Goal: Information Seeking & Learning: Learn about a topic

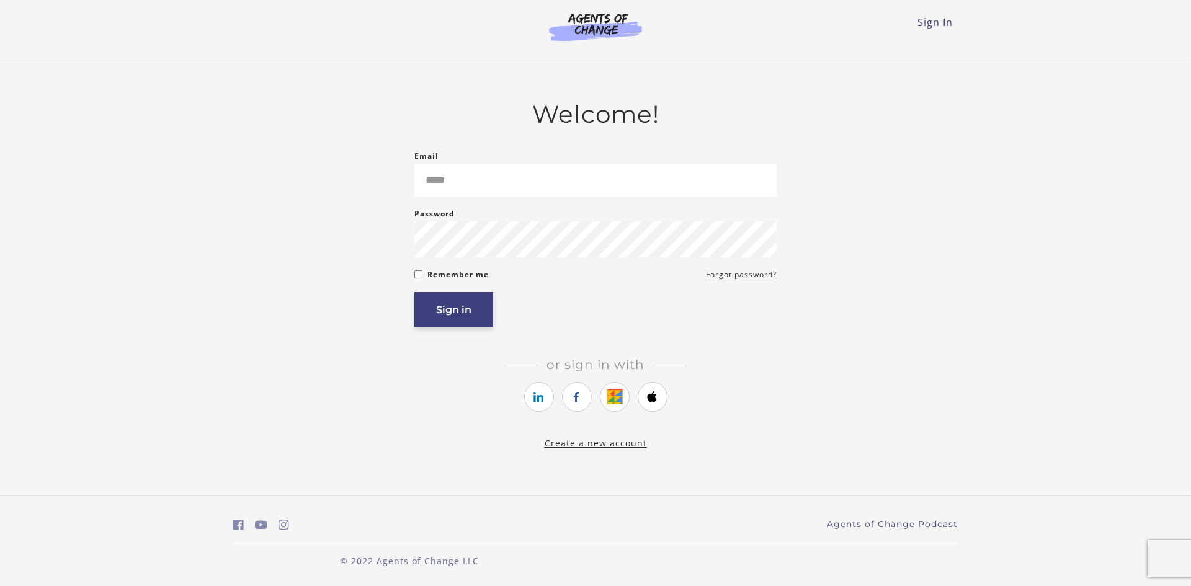
type input "**********"
click at [462, 308] on button "Sign in" at bounding box center [453, 309] width 79 height 35
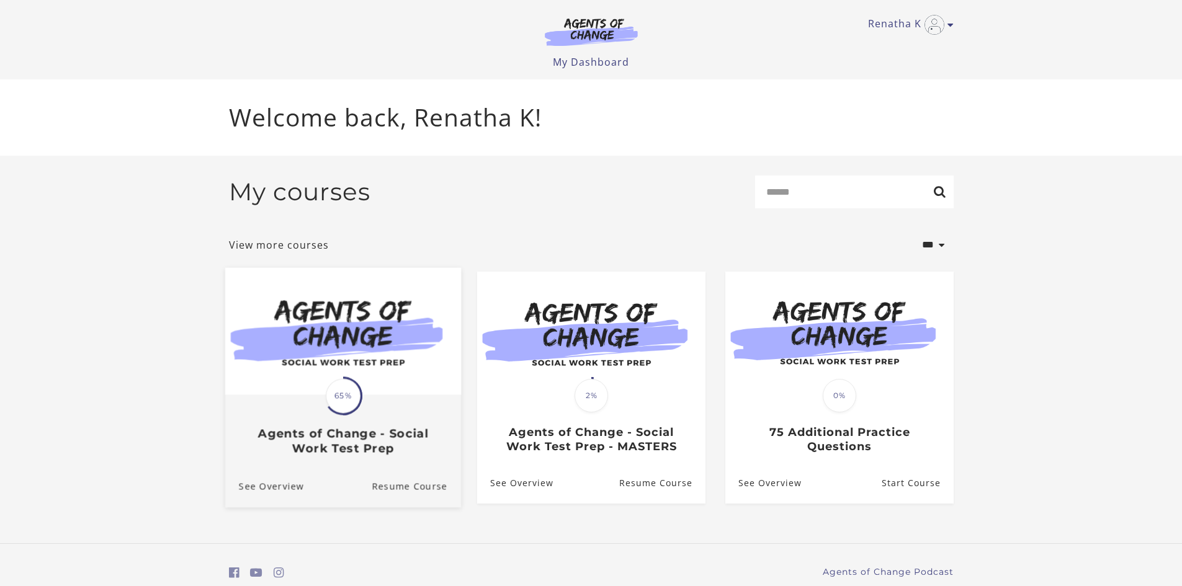
click at [418, 408] on div "Translation missing: en.liquid.partials.dashboard_course_card.progress_descript…" at bounding box center [343, 426] width 236 height 60
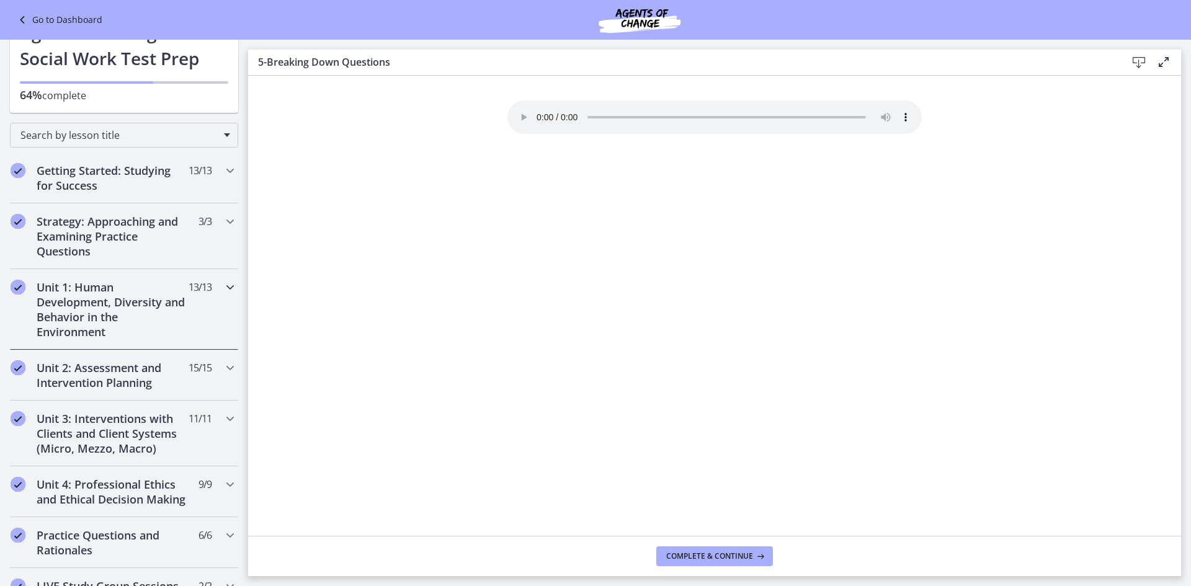
scroll to position [62, 0]
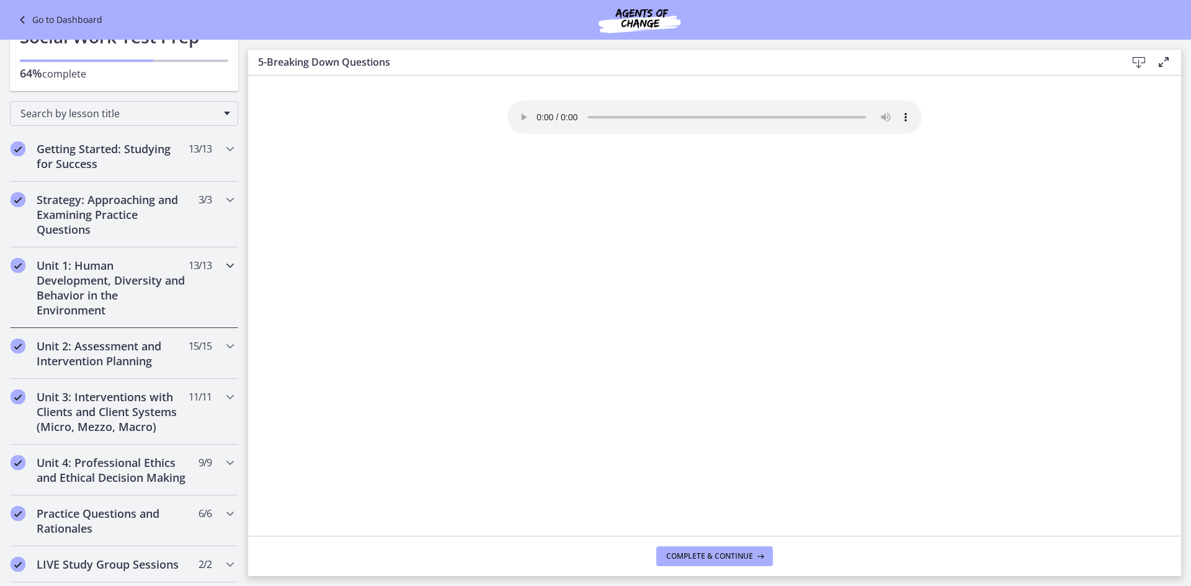
click at [136, 290] on h2 "Unit 1: Human Development, Diversity and Behavior in the Environment" at bounding box center [112, 288] width 151 height 60
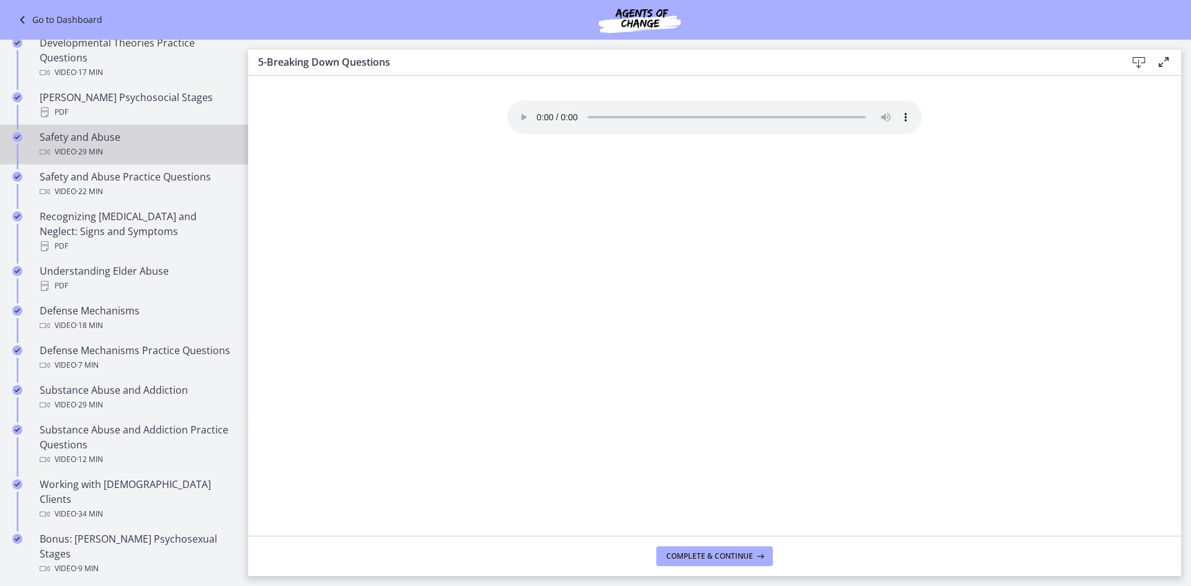
scroll to position [310, 0]
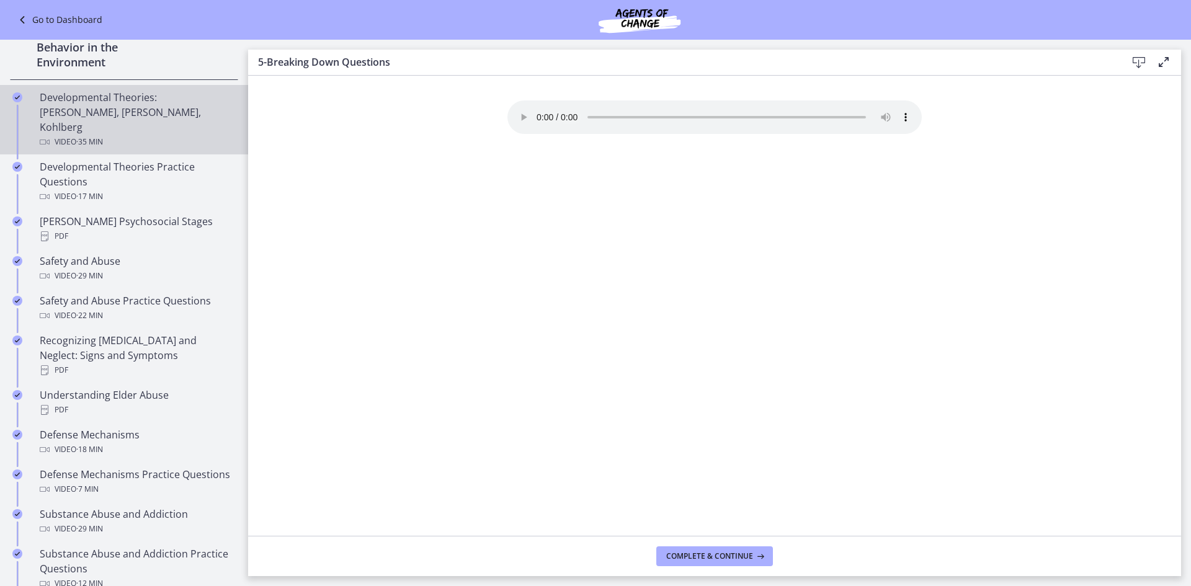
click at [174, 136] on link "Developmental Theories: [PERSON_NAME], [PERSON_NAME], Kohlberg Video · 35 min" at bounding box center [124, 119] width 248 height 69
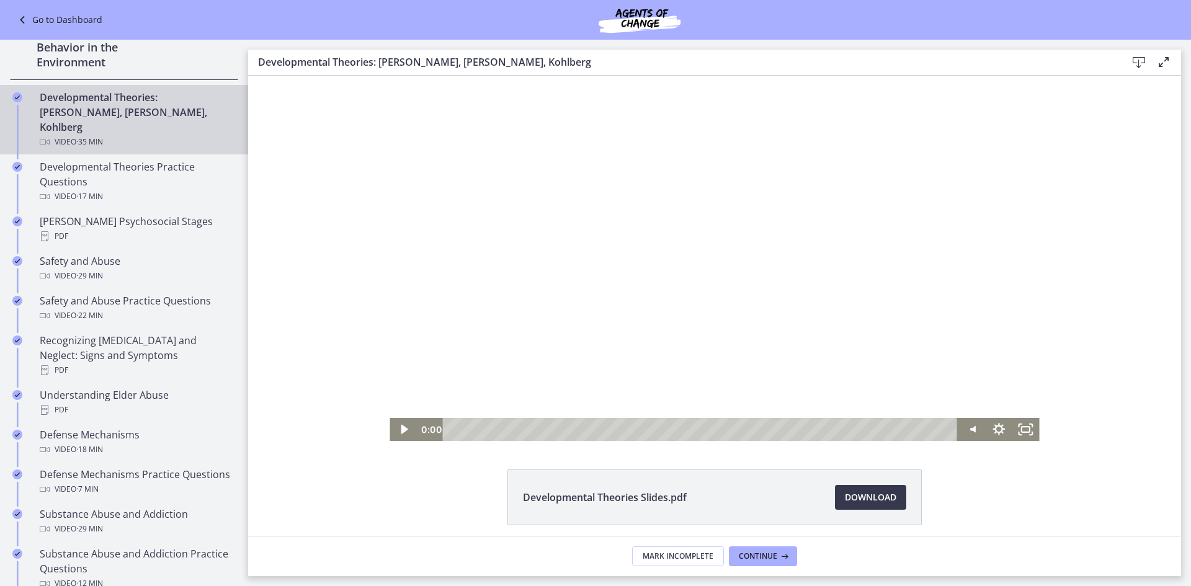
drag, startPoint x: 944, startPoint y: 431, endPoint x: 428, endPoint y: 395, distance: 517.5
click at [428, 395] on div "Click for sound @keyframes VOLUME_SMALL_WAVE_FLASH { 0% { opacity: 0; } 33% { o…" at bounding box center [715, 258] width 650 height 365
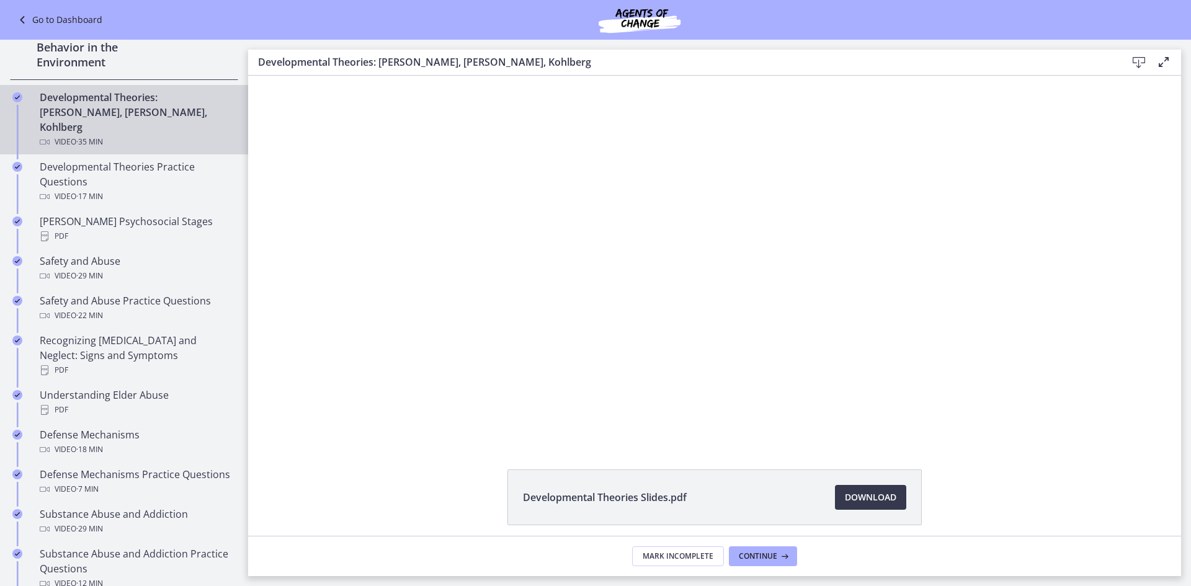
drag, startPoint x: 1191, startPoint y: 74, endPoint x: 1188, endPoint y: 90, distance: 16.4
click at [1188, 90] on main "Developmental Theories: [PERSON_NAME], [PERSON_NAME], Kohlberg Download Enable …" at bounding box center [719, 313] width 943 height 547
click at [1188, 91] on main "Developmental Theories: [PERSON_NAME], [PERSON_NAME], Kohlberg Download Enable …" at bounding box center [719, 313] width 943 height 547
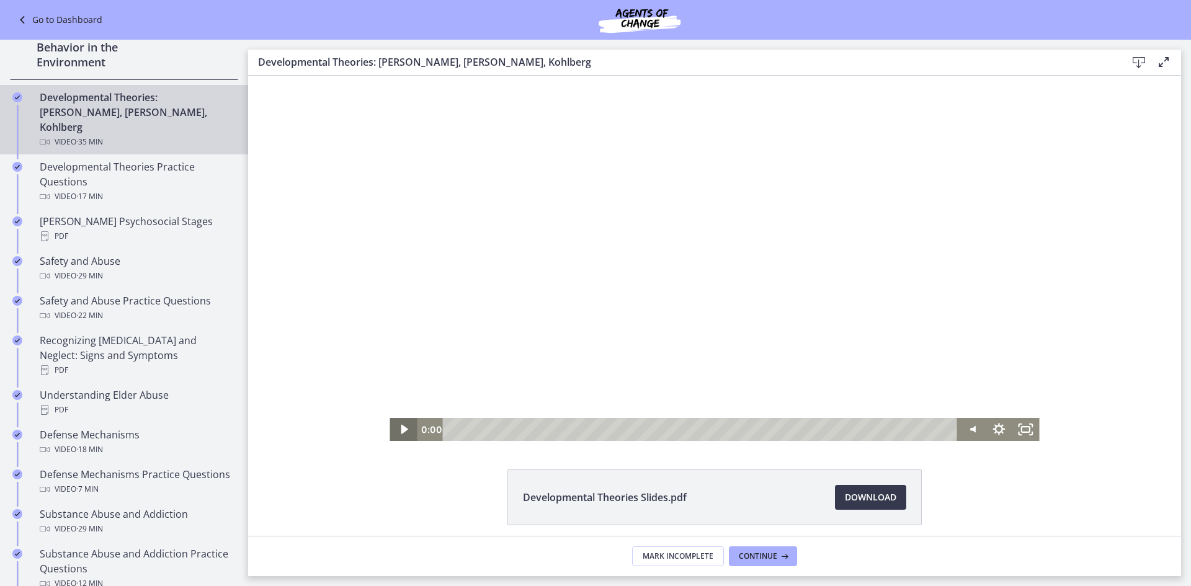
click at [399, 424] on icon "Play Video" at bounding box center [404, 429] width 27 height 23
click at [458, 423] on div "0:45" at bounding box center [702, 429] width 499 height 23
drag, startPoint x: 457, startPoint y: 427, endPoint x: 449, endPoint y: 426, distance: 8.7
click at [449, 426] on div "Playbar" at bounding box center [452, 429] width 7 height 7
click at [685, 330] on div at bounding box center [715, 258] width 650 height 365
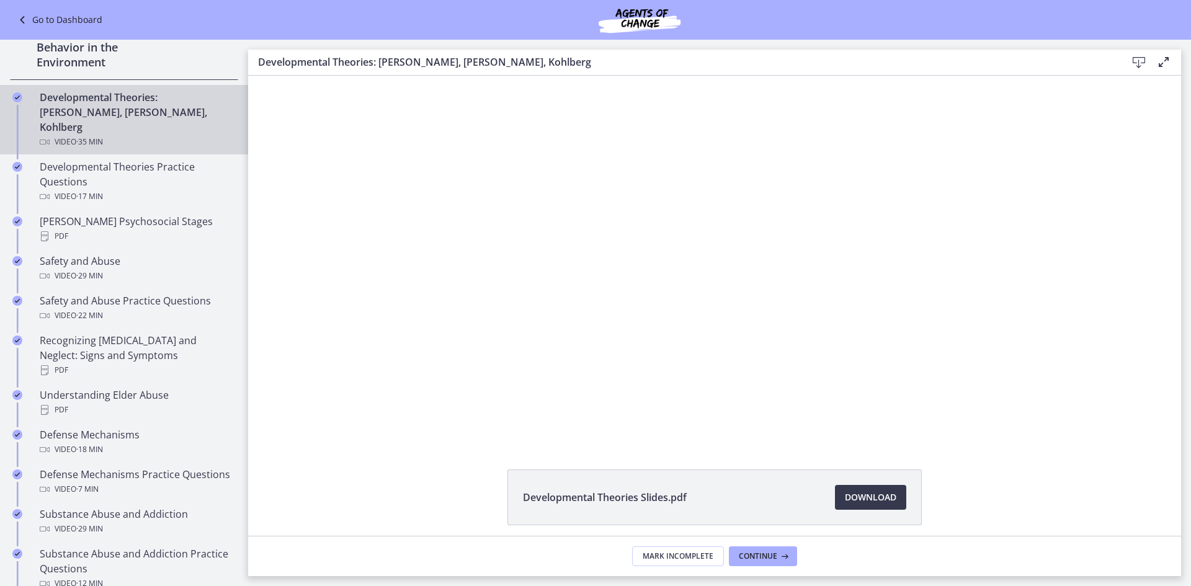
click at [390, 76] on button "Play Video: crt89dfaoh5c72tgt07g.mp4" at bounding box center [390, 76] width 1 height 1
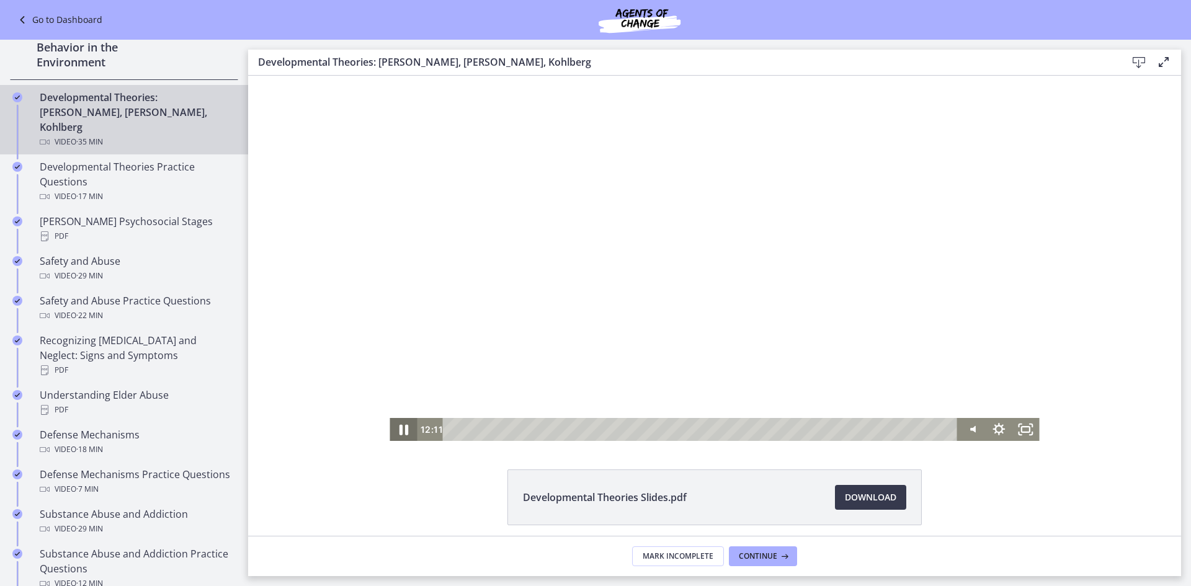
click at [400, 434] on icon "Pause" at bounding box center [404, 430] width 9 height 11
click at [866, 316] on div at bounding box center [715, 258] width 650 height 365
click at [400, 432] on icon "Pause" at bounding box center [404, 430] width 9 height 11
click at [401, 431] on icon "Play Video" at bounding box center [405, 429] width 8 height 11
click at [401, 428] on icon "Pause" at bounding box center [403, 430] width 7 height 9
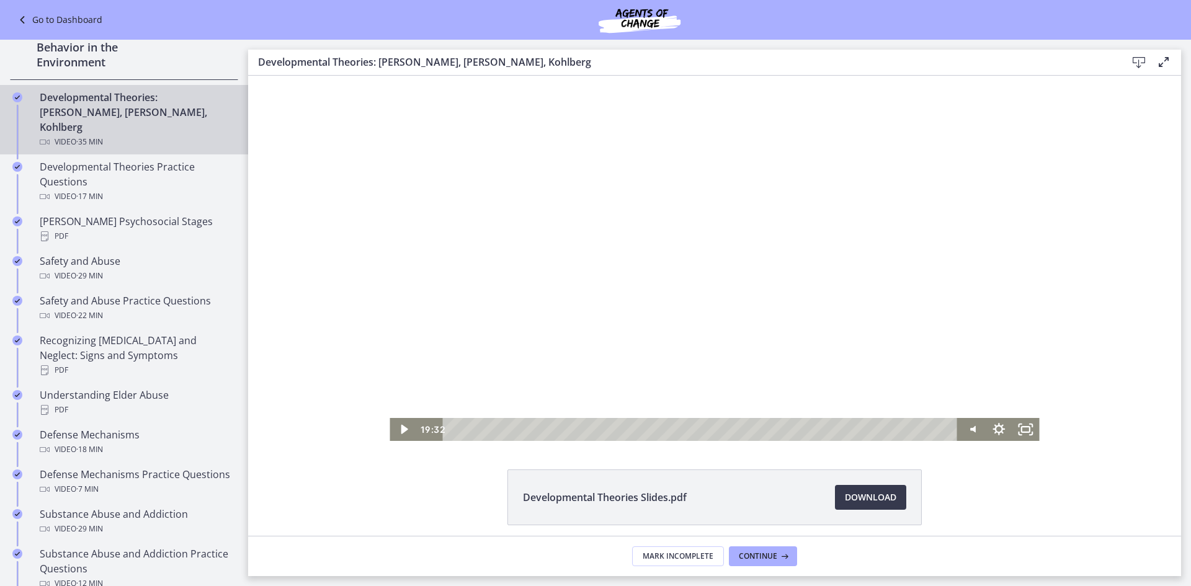
click at [768, 295] on div at bounding box center [715, 258] width 650 height 365
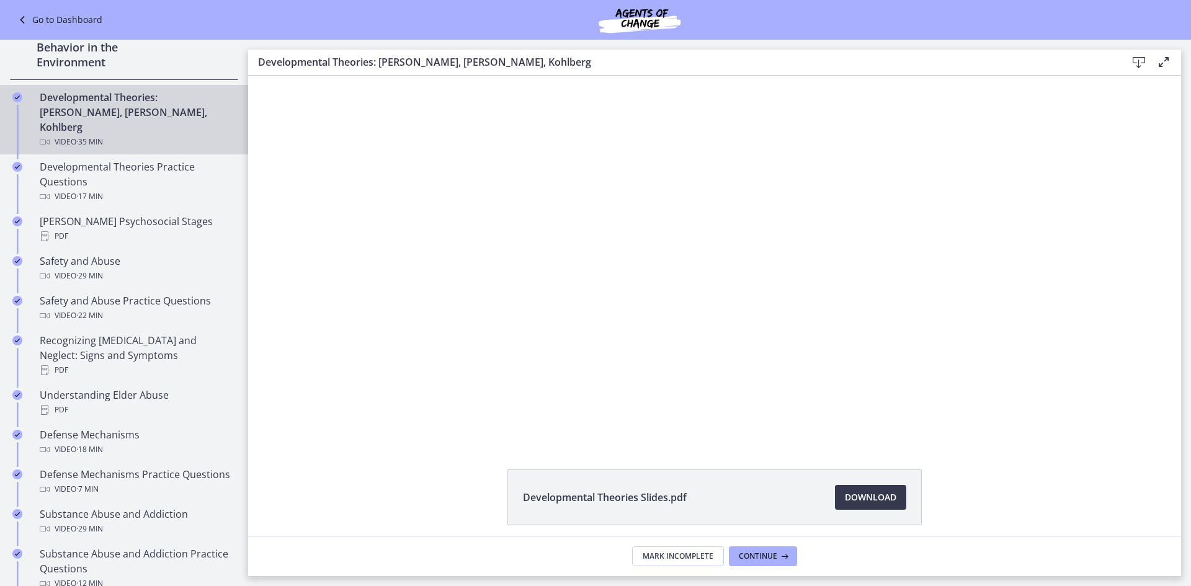
click at [882, 347] on div at bounding box center [715, 258] width 650 height 365
click at [884, 339] on div at bounding box center [715, 258] width 650 height 365
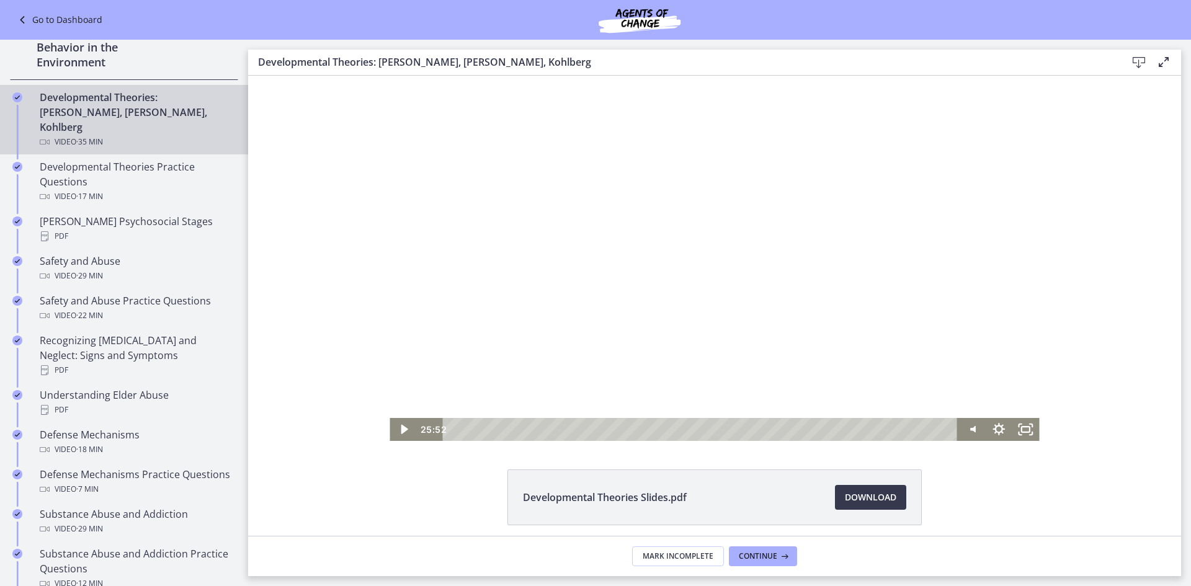
click at [884, 338] on div at bounding box center [715, 258] width 650 height 365
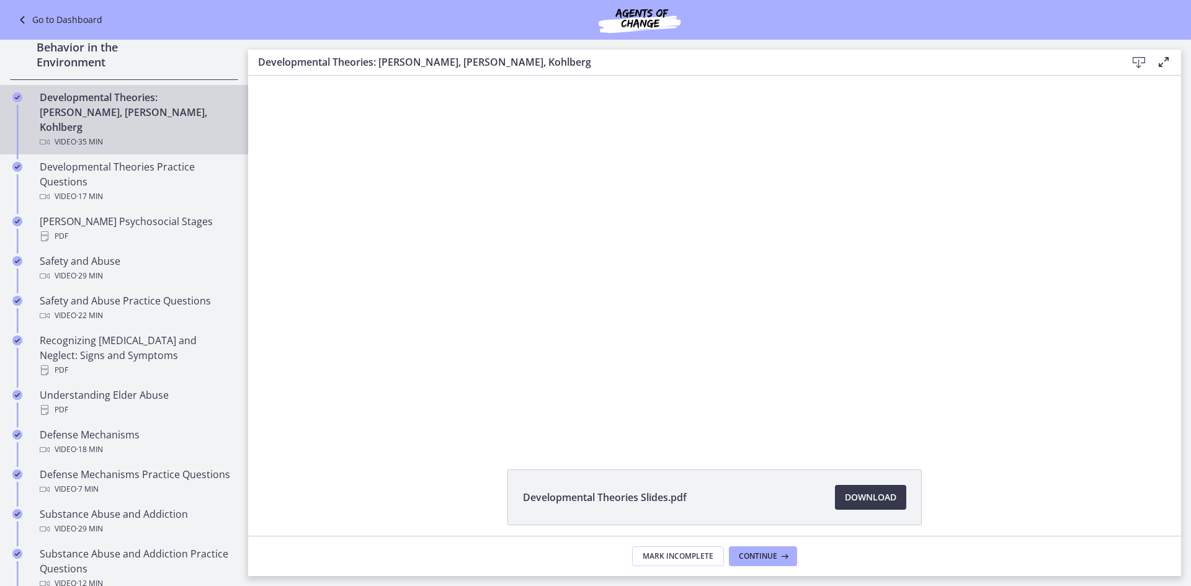
click at [884, 338] on div at bounding box center [715, 258] width 650 height 365
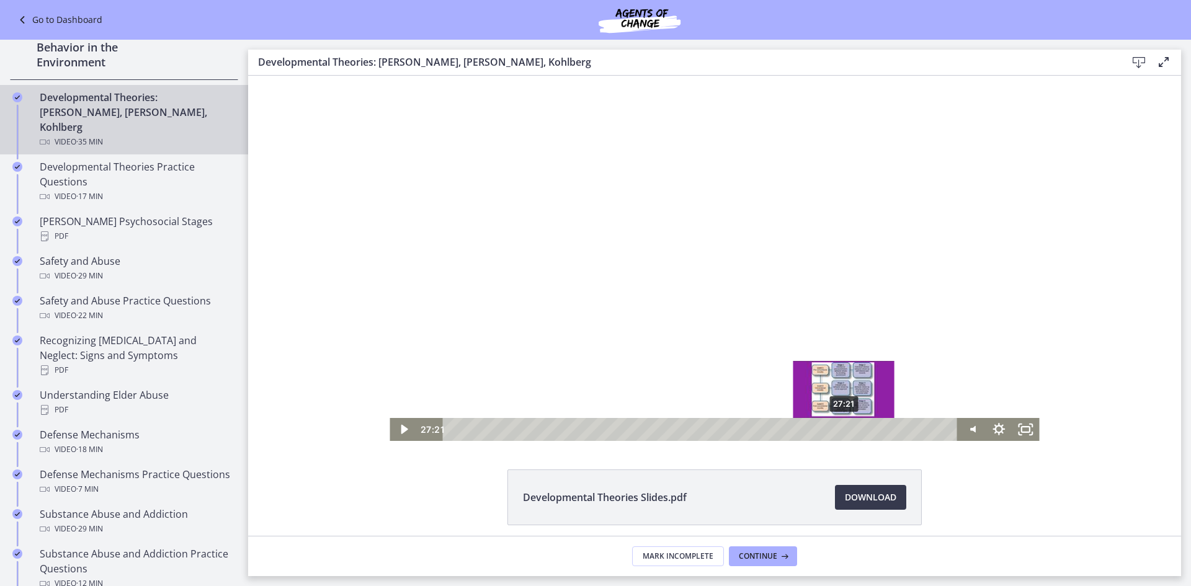
click at [831, 424] on div "27:21" at bounding box center [702, 429] width 499 height 23
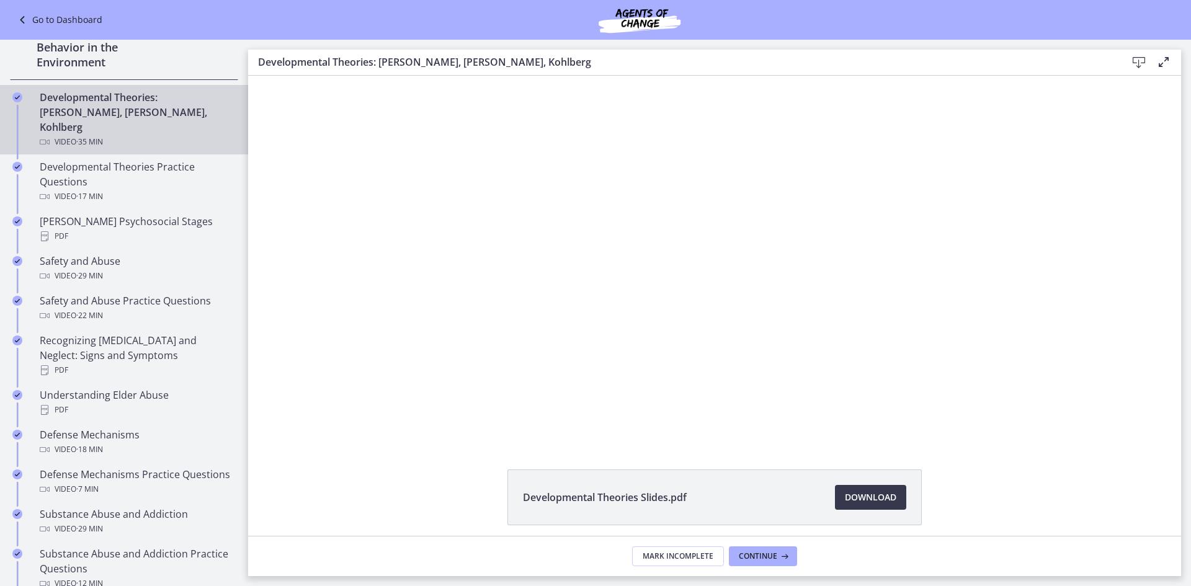
click at [758, 333] on div at bounding box center [715, 258] width 650 height 365
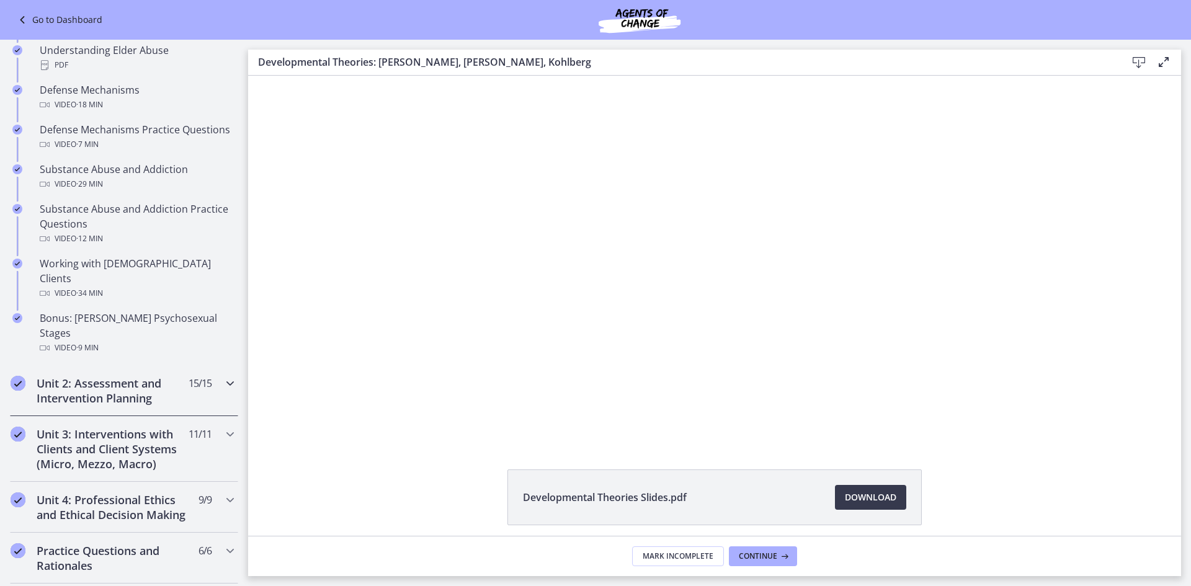
scroll to position [683, 0]
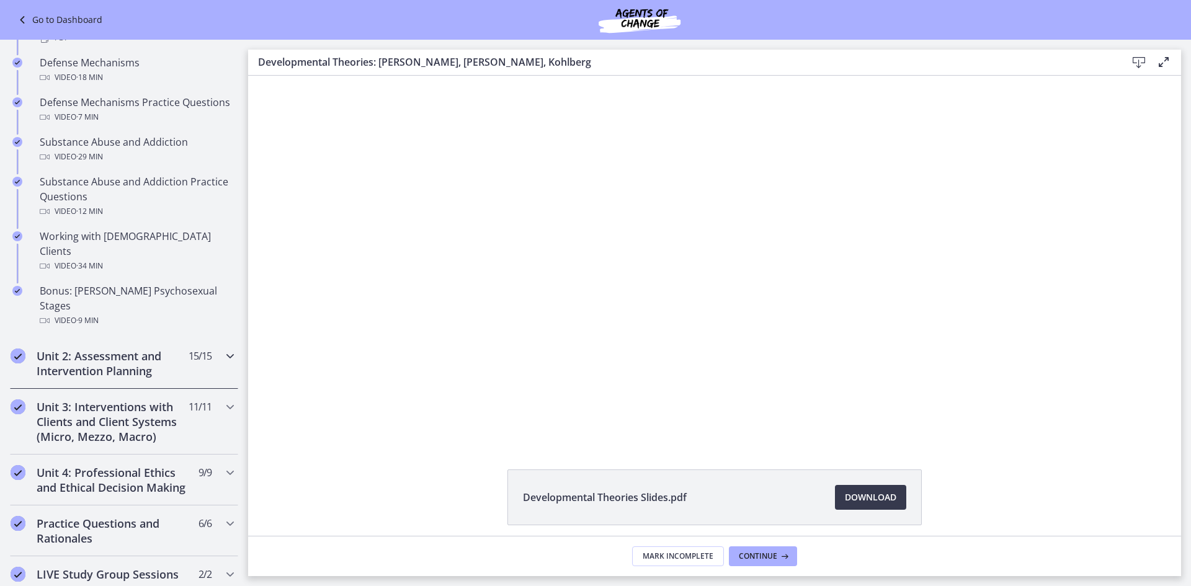
click at [223, 349] on icon "Chapters" at bounding box center [230, 356] width 15 height 15
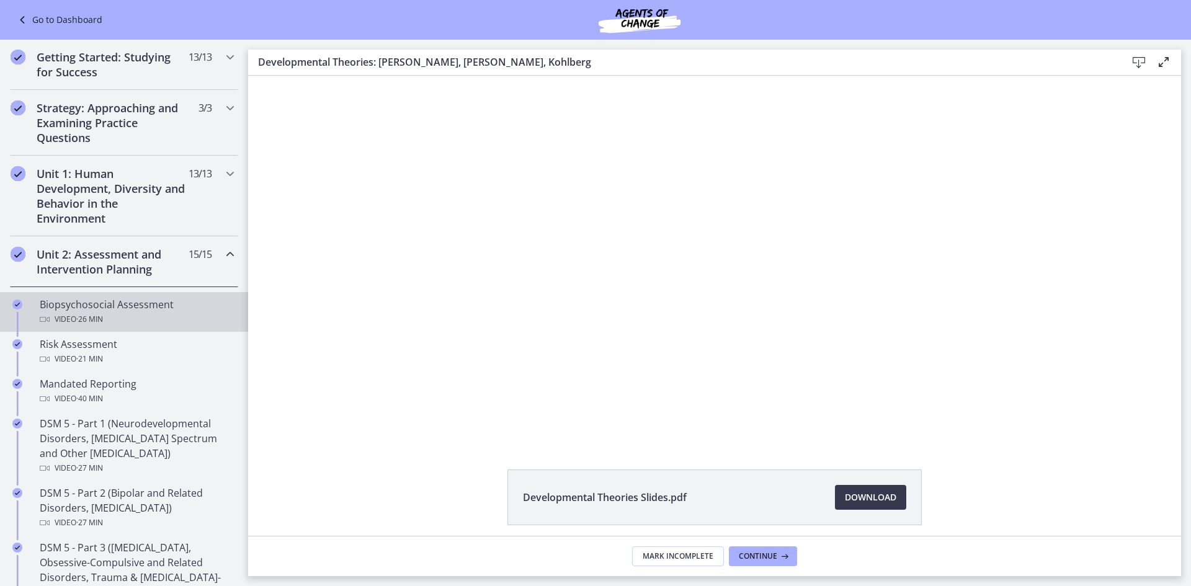
scroll to position [124, 0]
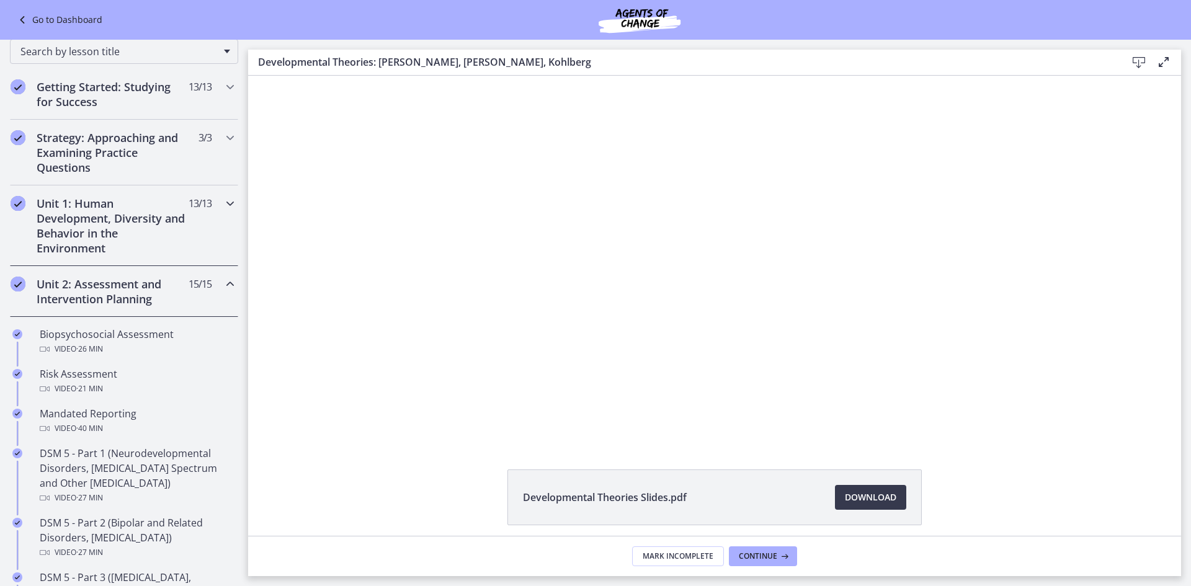
click at [223, 208] on icon "Chapters" at bounding box center [230, 203] width 15 height 15
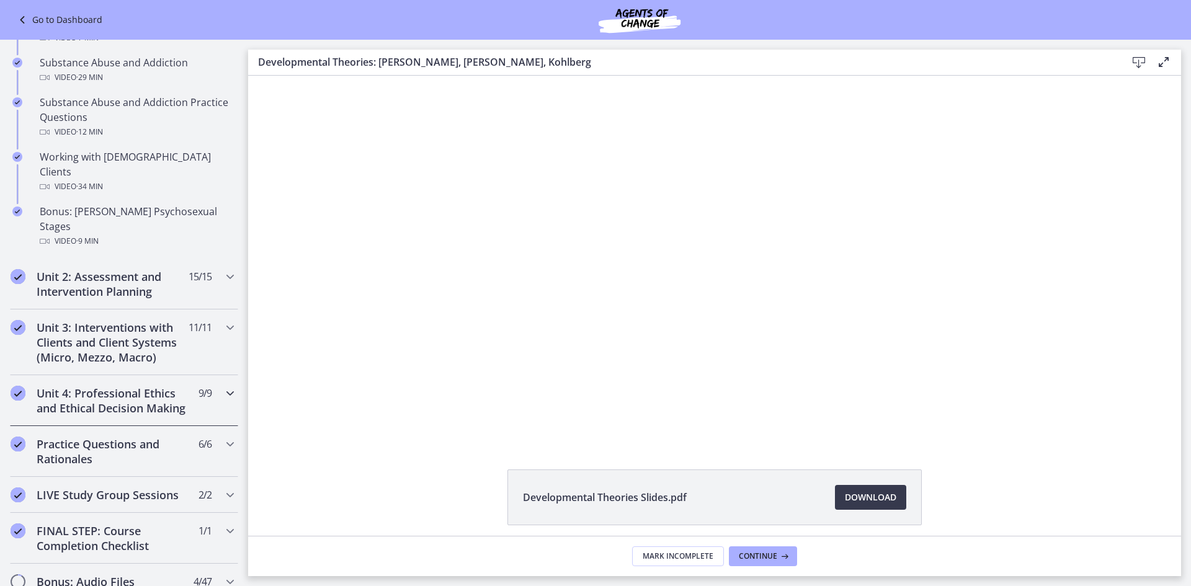
scroll to position [757, 0]
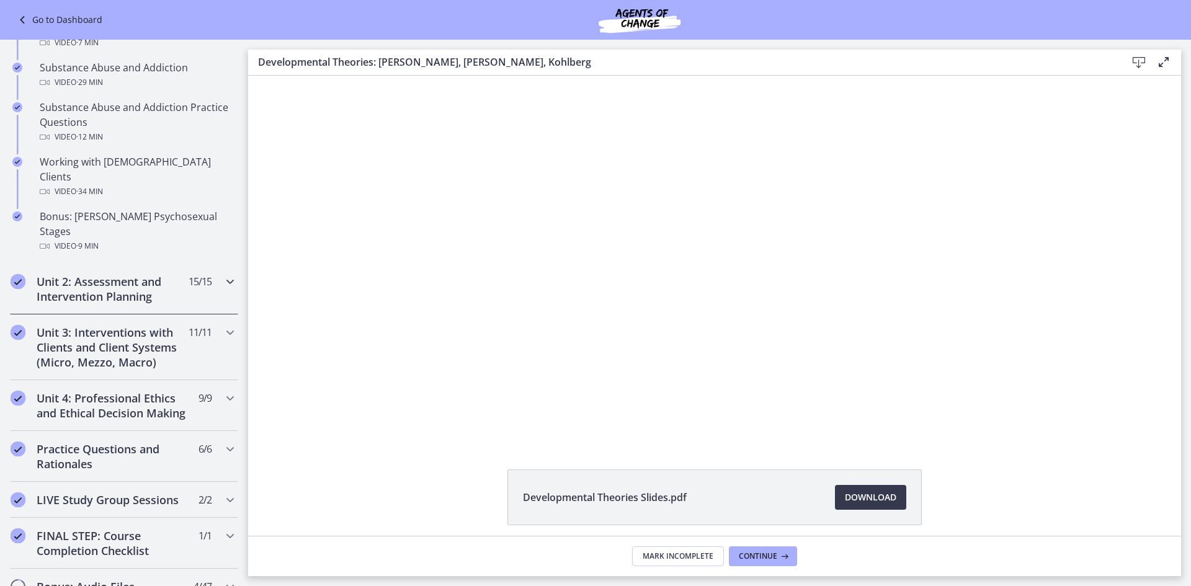
click at [223, 274] on icon "Chapters" at bounding box center [230, 281] width 15 height 15
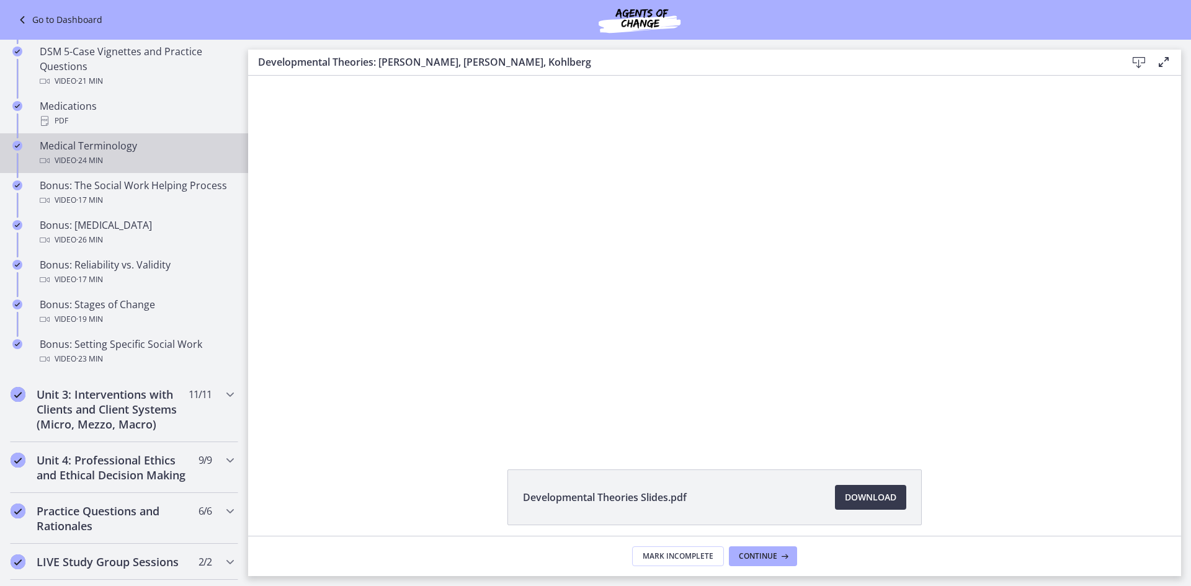
scroll to position [881, 0]
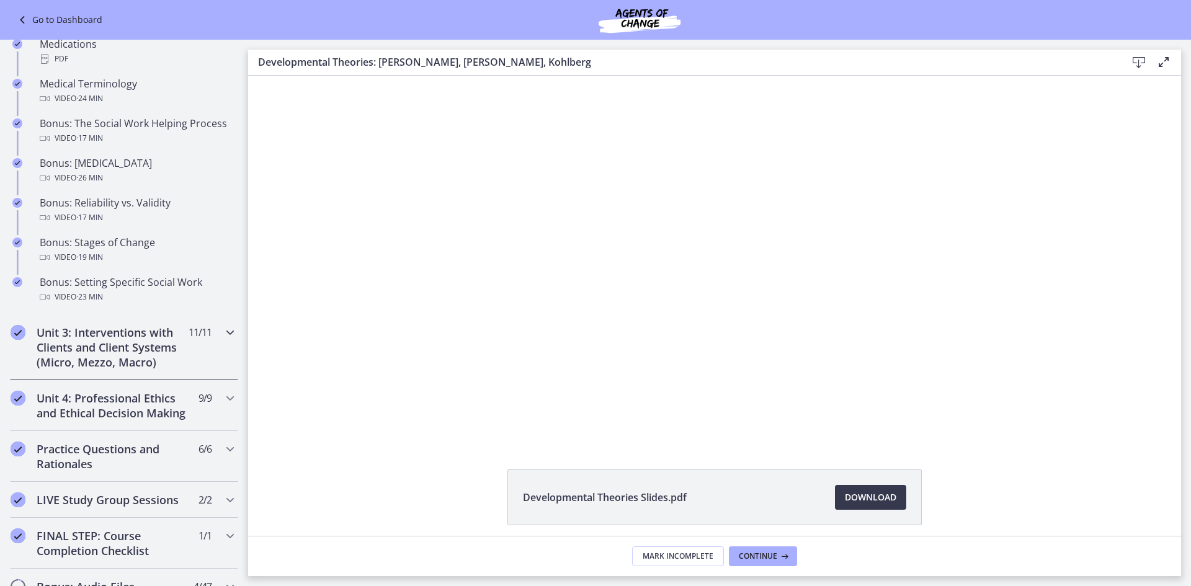
click at [223, 338] on icon "Chapters" at bounding box center [230, 332] width 15 height 15
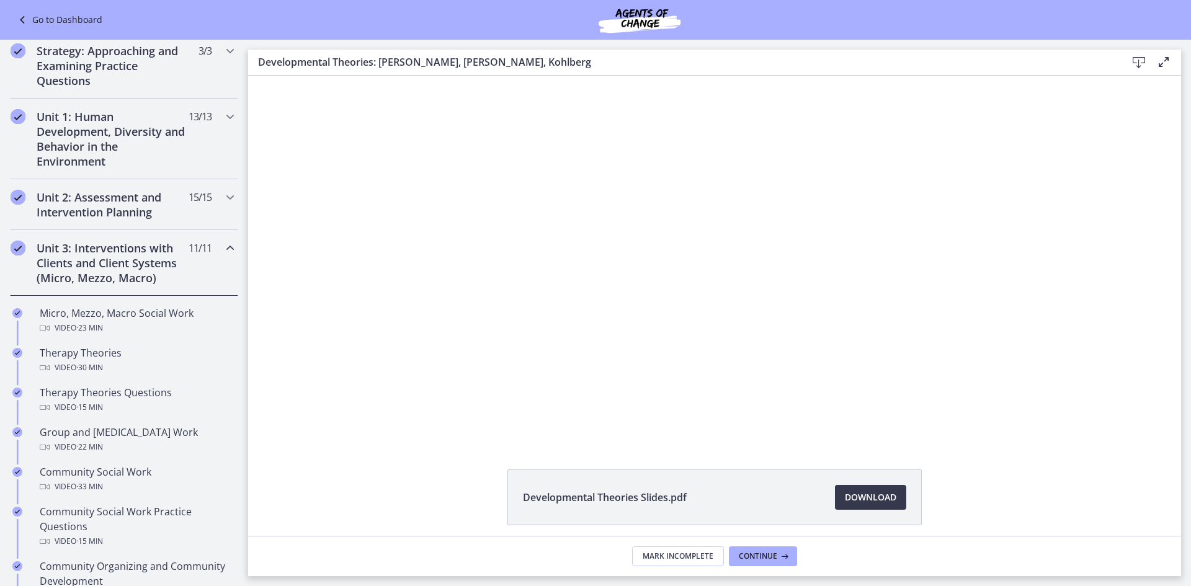
scroll to position [0, 0]
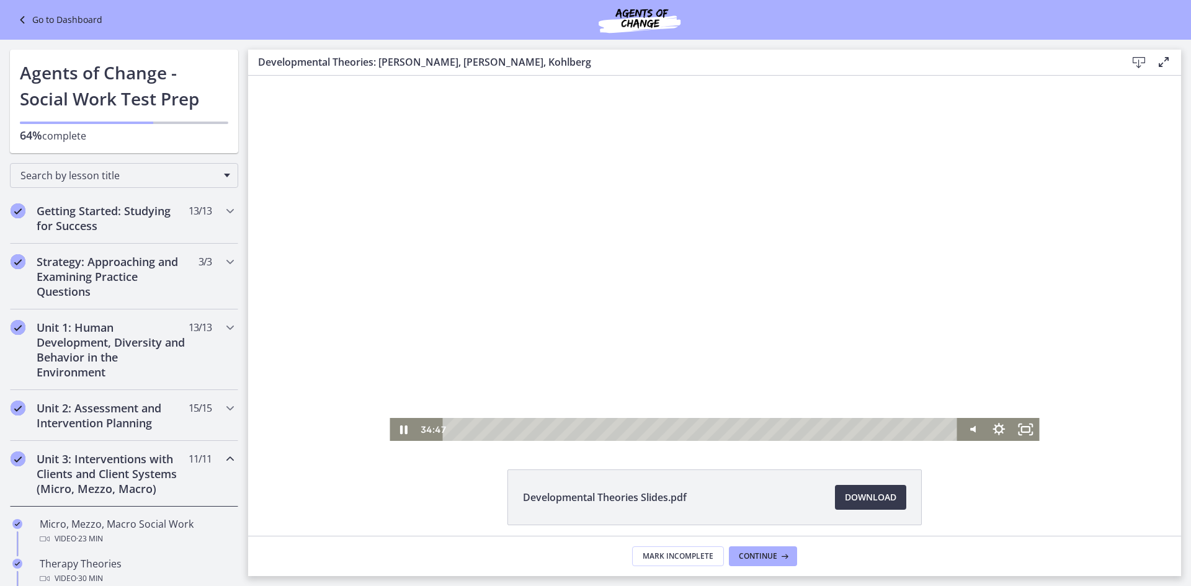
click at [478, 358] on div at bounding box center [715, 258] width 650 height 365
drag, startPoint x: 400, startPoint y: 355, endPoint x: 445, endPoint y: 368, distance: 47.1
click at [445, 368] on div at bounding box center [715, 258] width 650 height 365
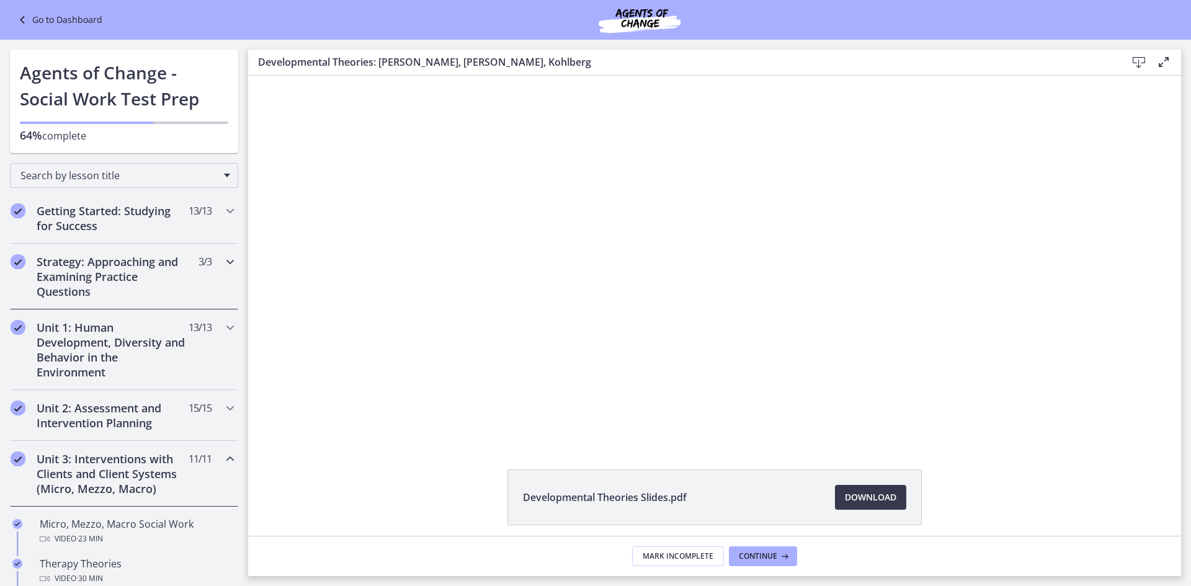
click at [135, 298] on h2 "Strategy: Approaching and Examining Practice Questions" at bounding box center [112, 276] width 151 height 45
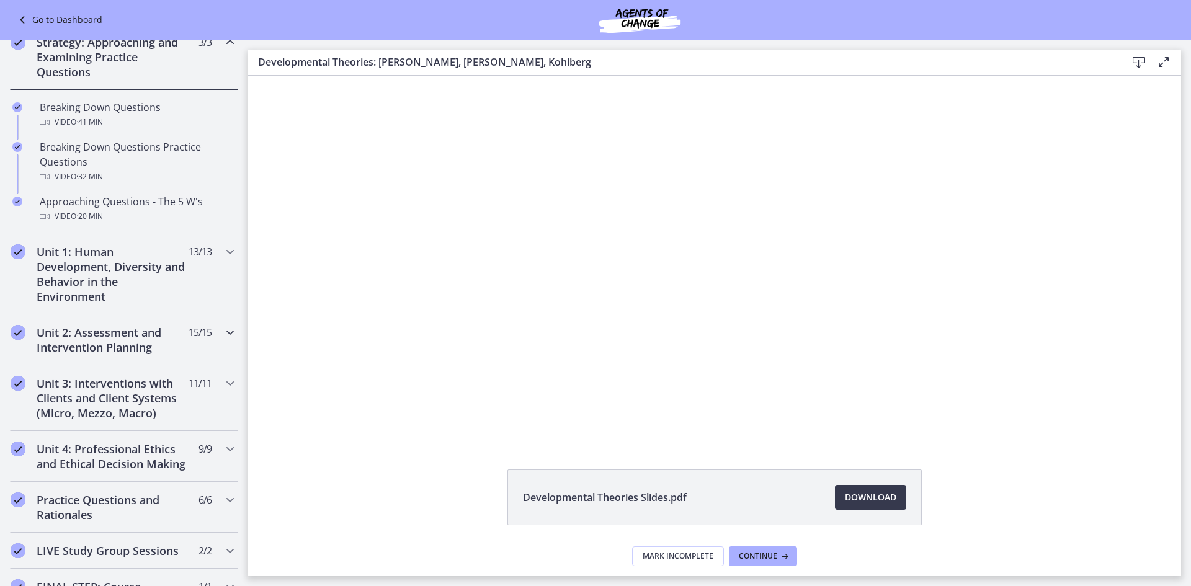
scroll to position [248, 0]
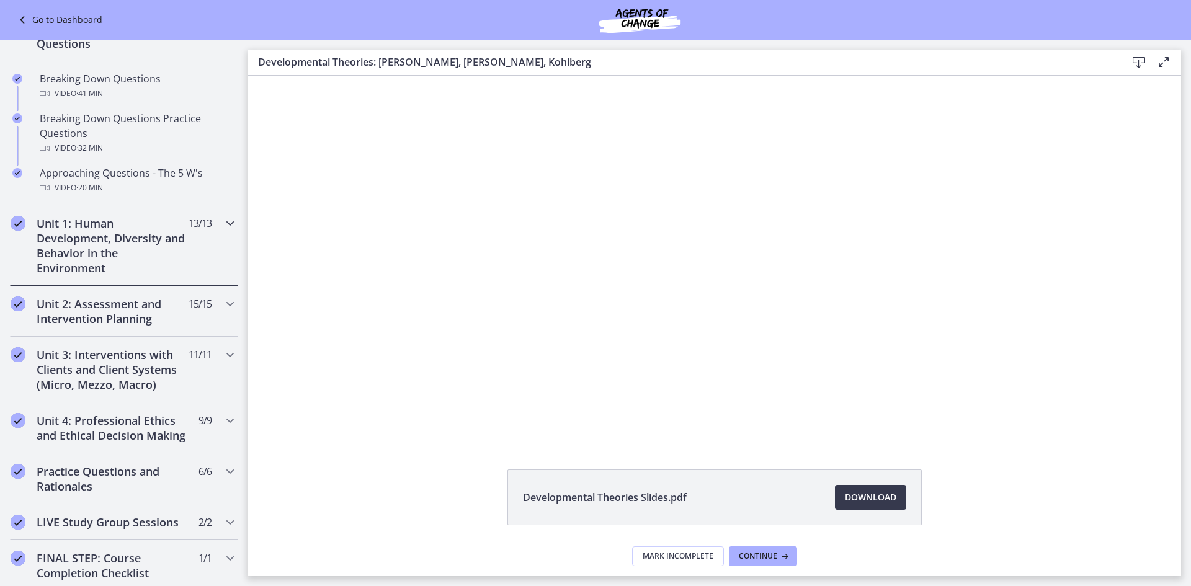
click at [158, 272] on h2 "Unit 1: Human Development, Diversity and Behavior in the Environment" at bounding box center [112, 246] width 151 height 60
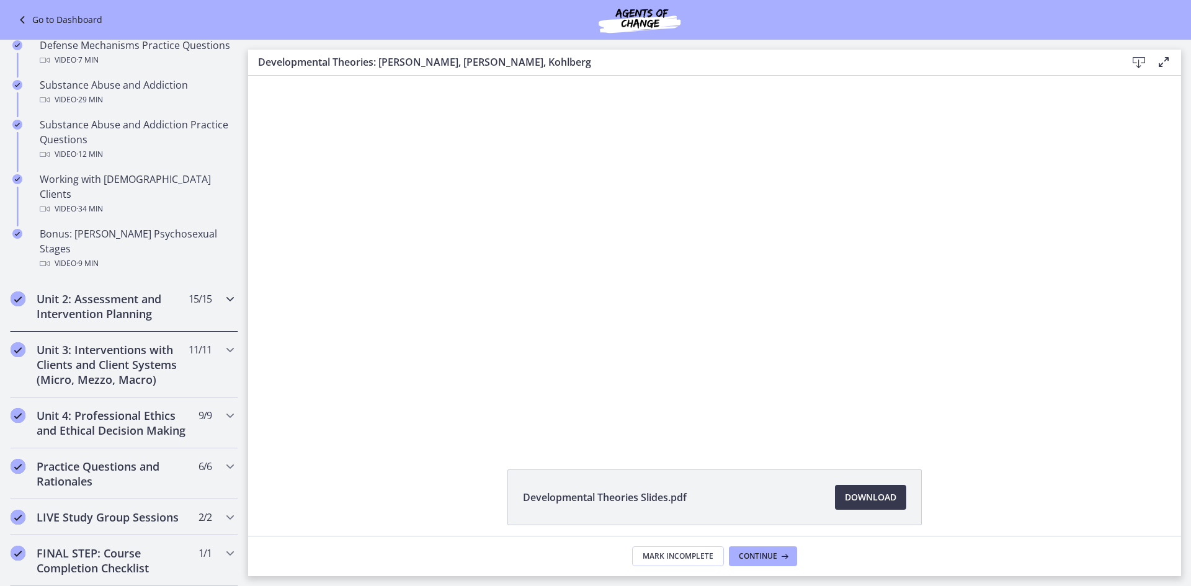
scroll to position [745, 0]
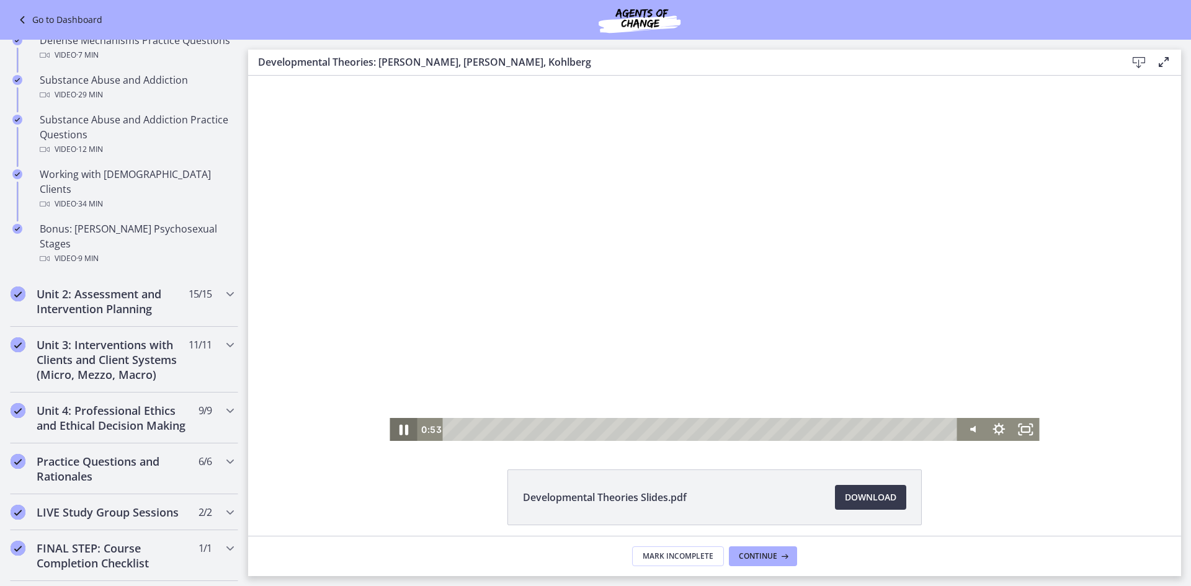
click at [401, 432] on icon "Pause" at bounding box center [404, 430] width 9 height 11
